Goal: Information Seeking & Learning: Learn about a topic

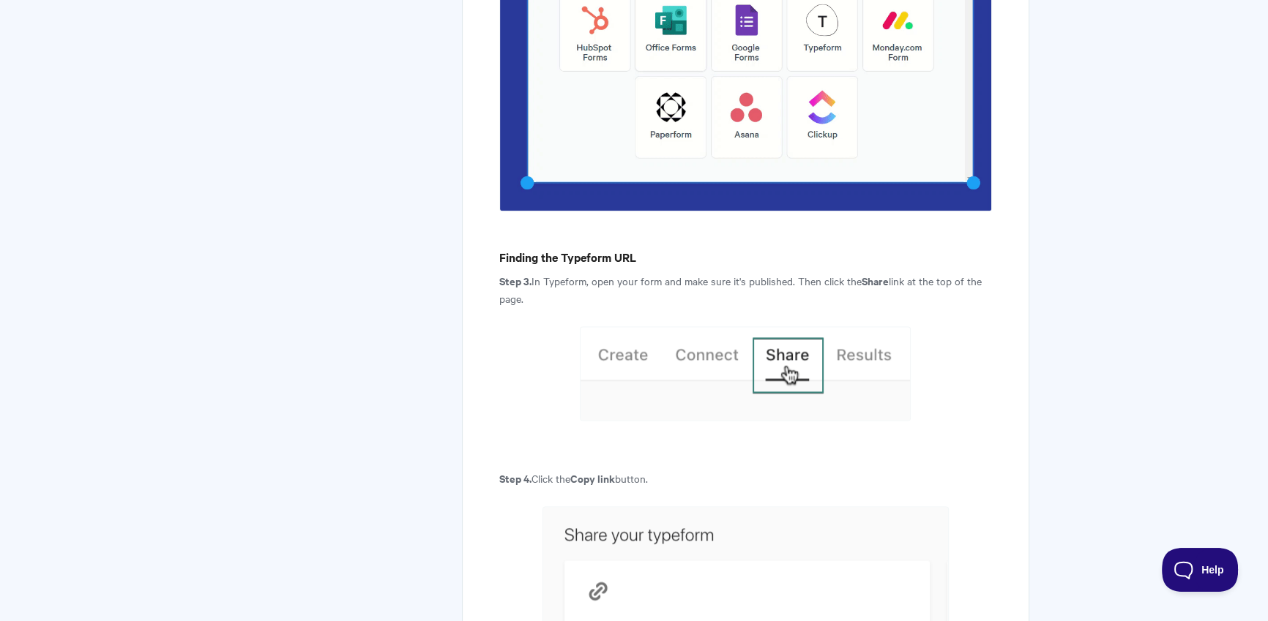
scroll to position [2789, 0]
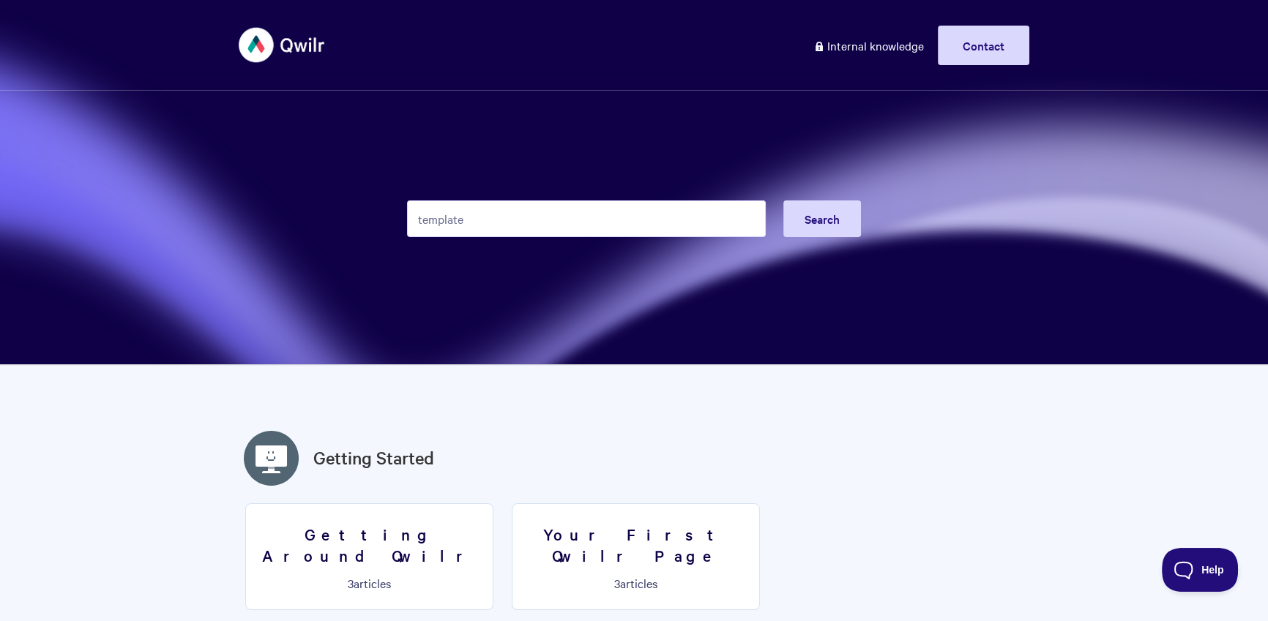
type input "template"
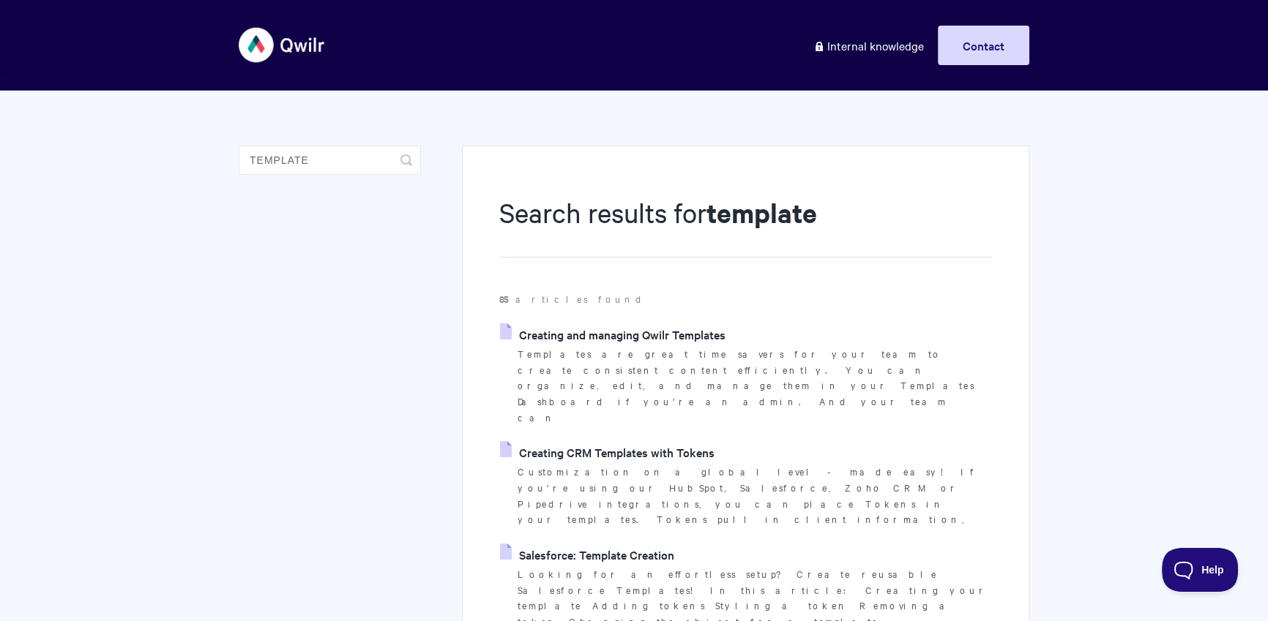
click at [641, 332] on link "Creating and managing Qwilr Templates" at bounding box center [612, 334] width 225 height 22
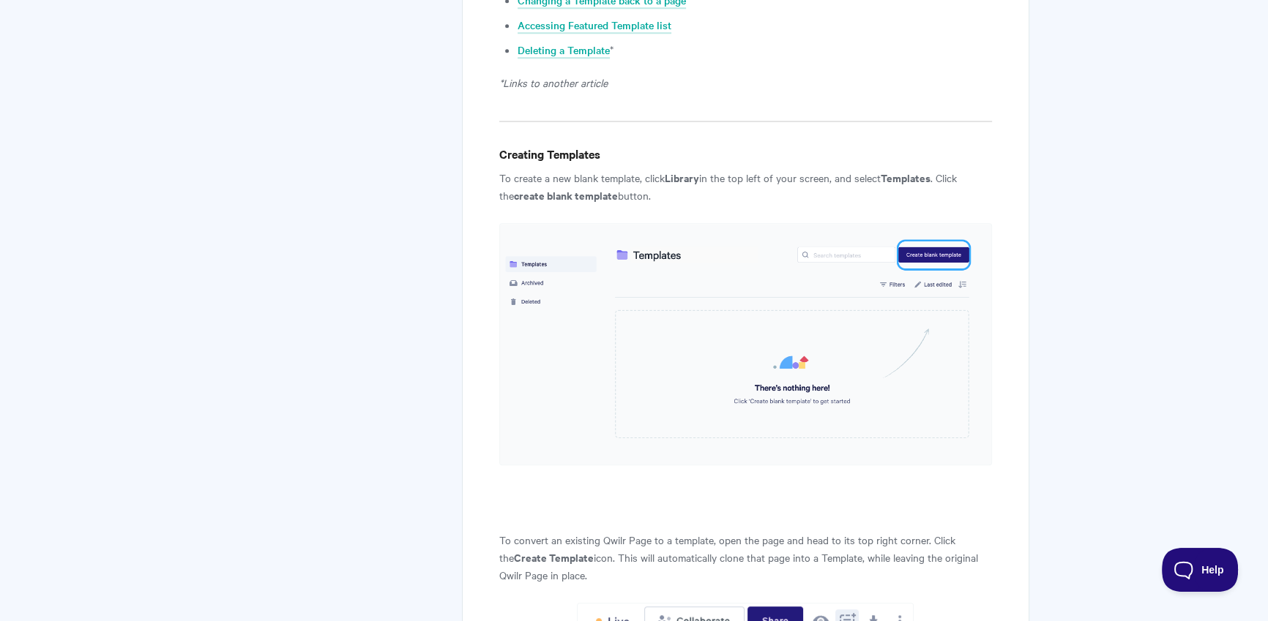
scroll to position [590, 0]
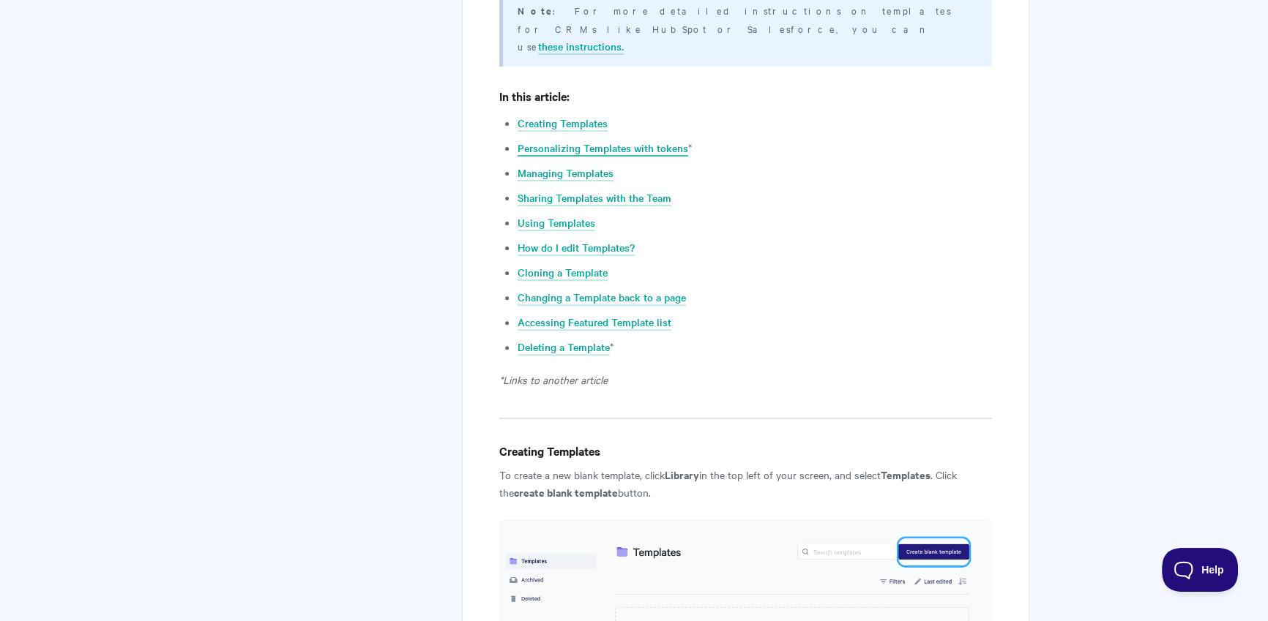
click at [648, 141] on link "Personalizing Templates with tokens" at bounding box center [602, 149] width 171 height 16
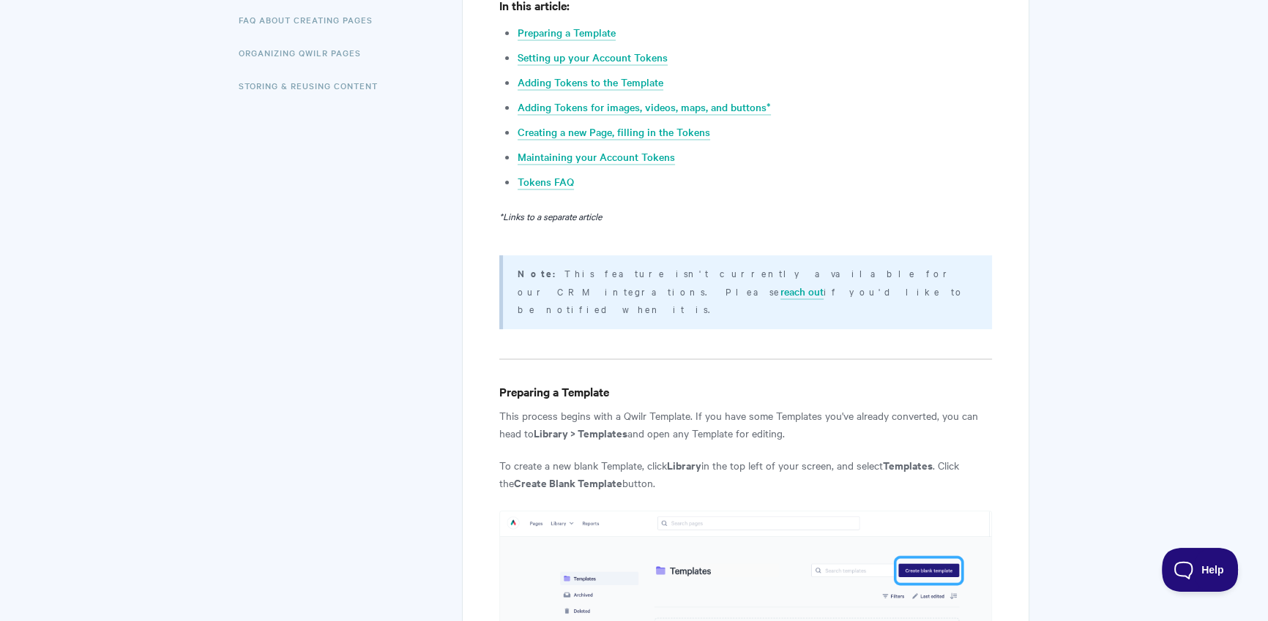
scroll to position [904, 0]
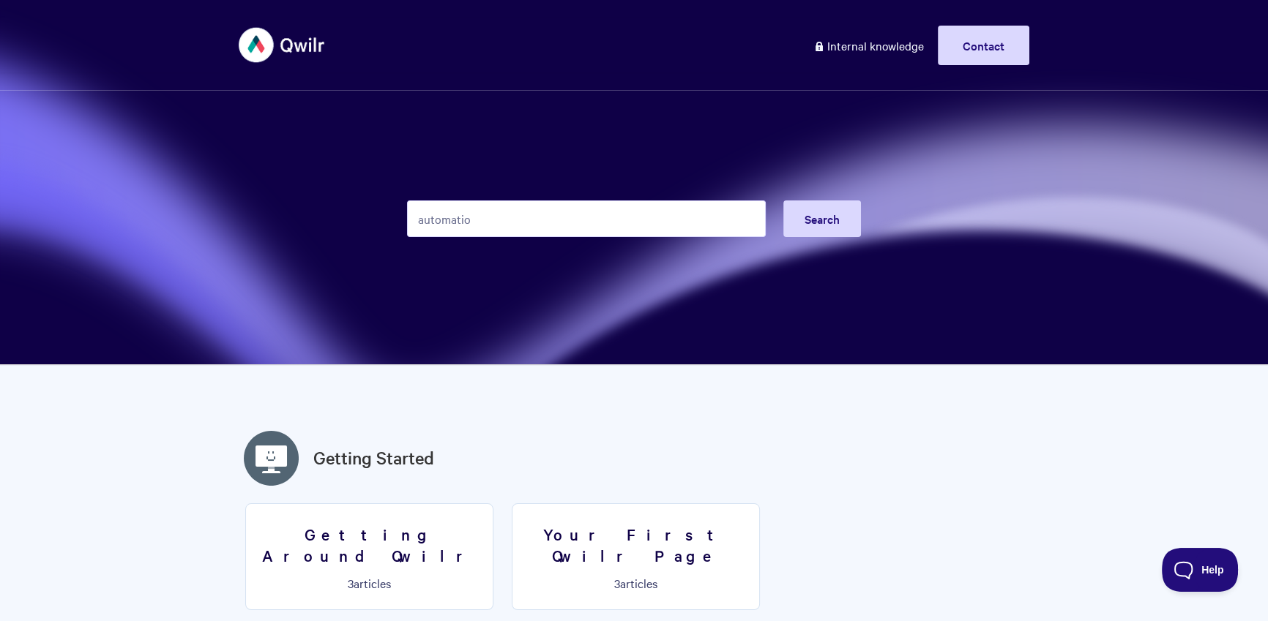
type input "automation"
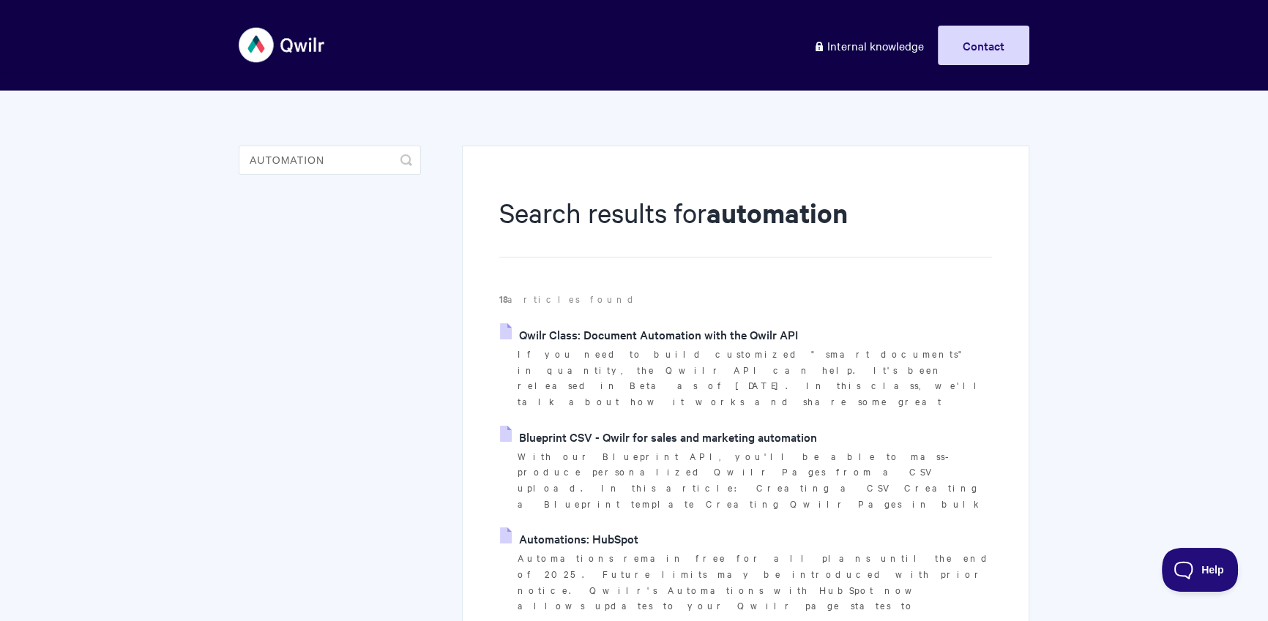
click at [590, 528] on link "Automations: HubSpot" at bounding box center [569, 539] width 138 height 22
